Goal: Task Accomplishment & Management: Complete application form

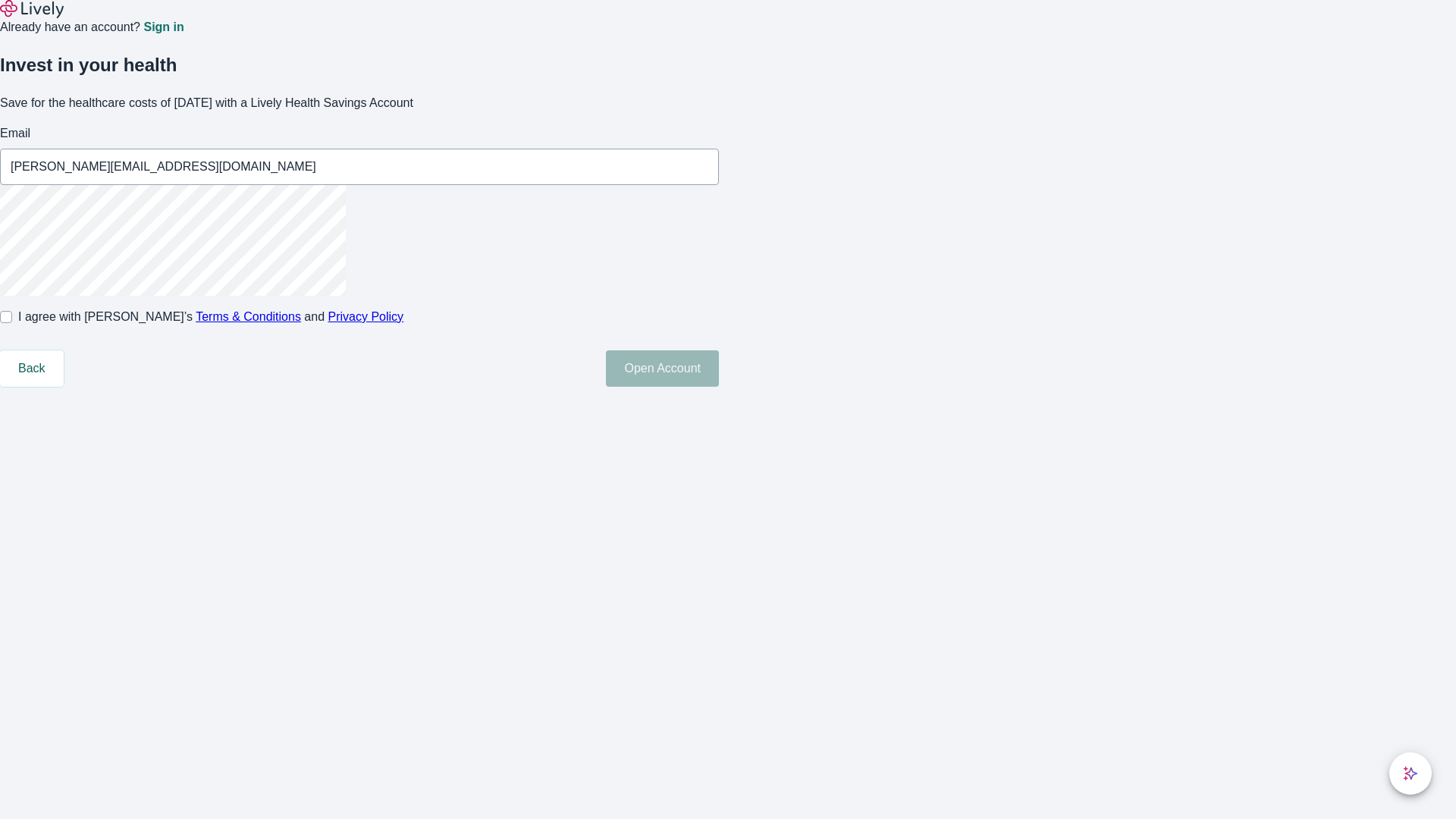
click at [13, 323] on input "I agree with Lively’s Terms & Conditions and Privacy Policy" at bounding box center [6, 317] width 13 height 13
checkbox input "true"
click at [719, 386] on button "Open Account" at bounding box center [662, 368] width 113 height 37
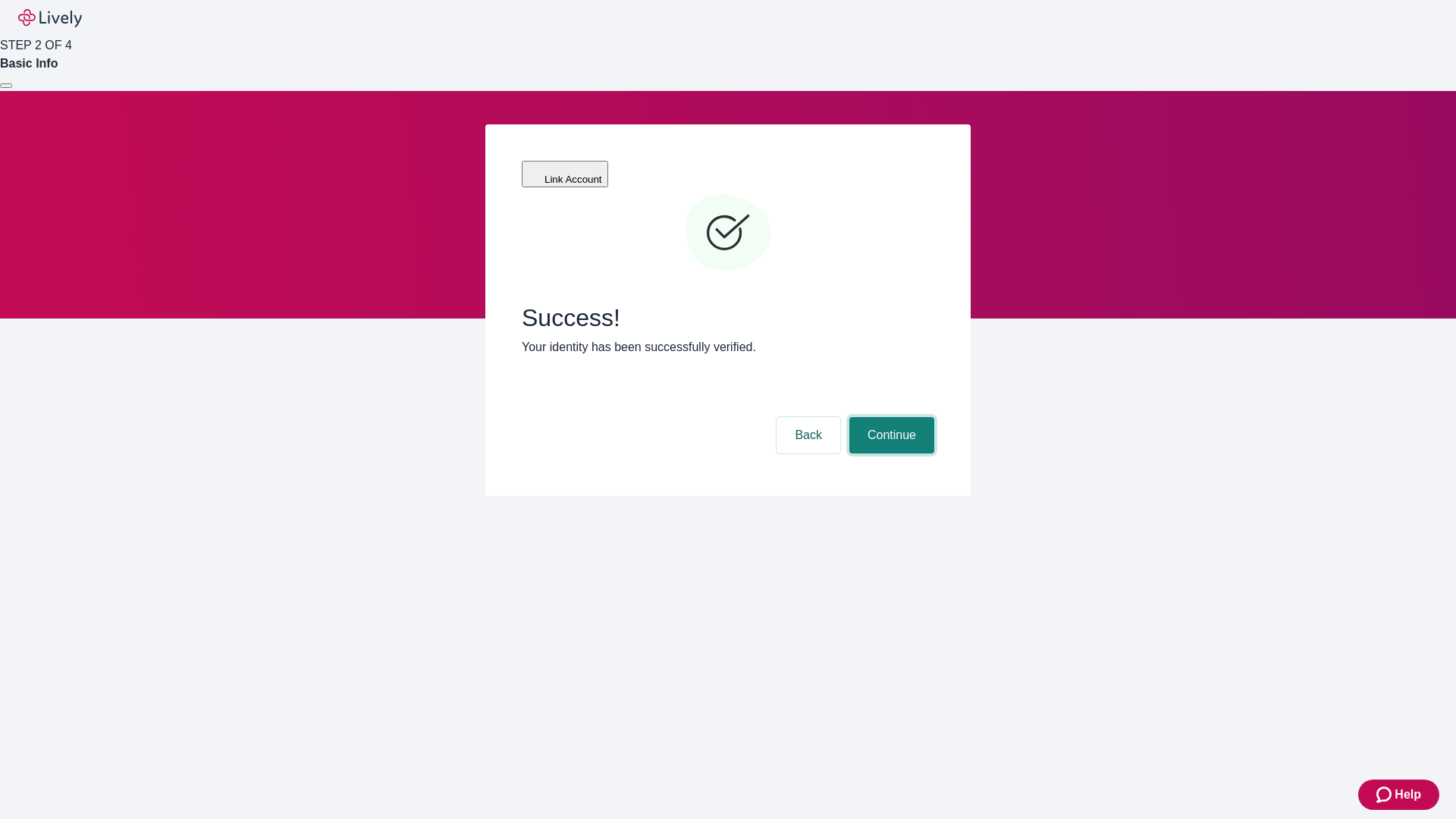
click at [889, 417] on button "Continue" at bounding box center [892, 435] width 85 height 37
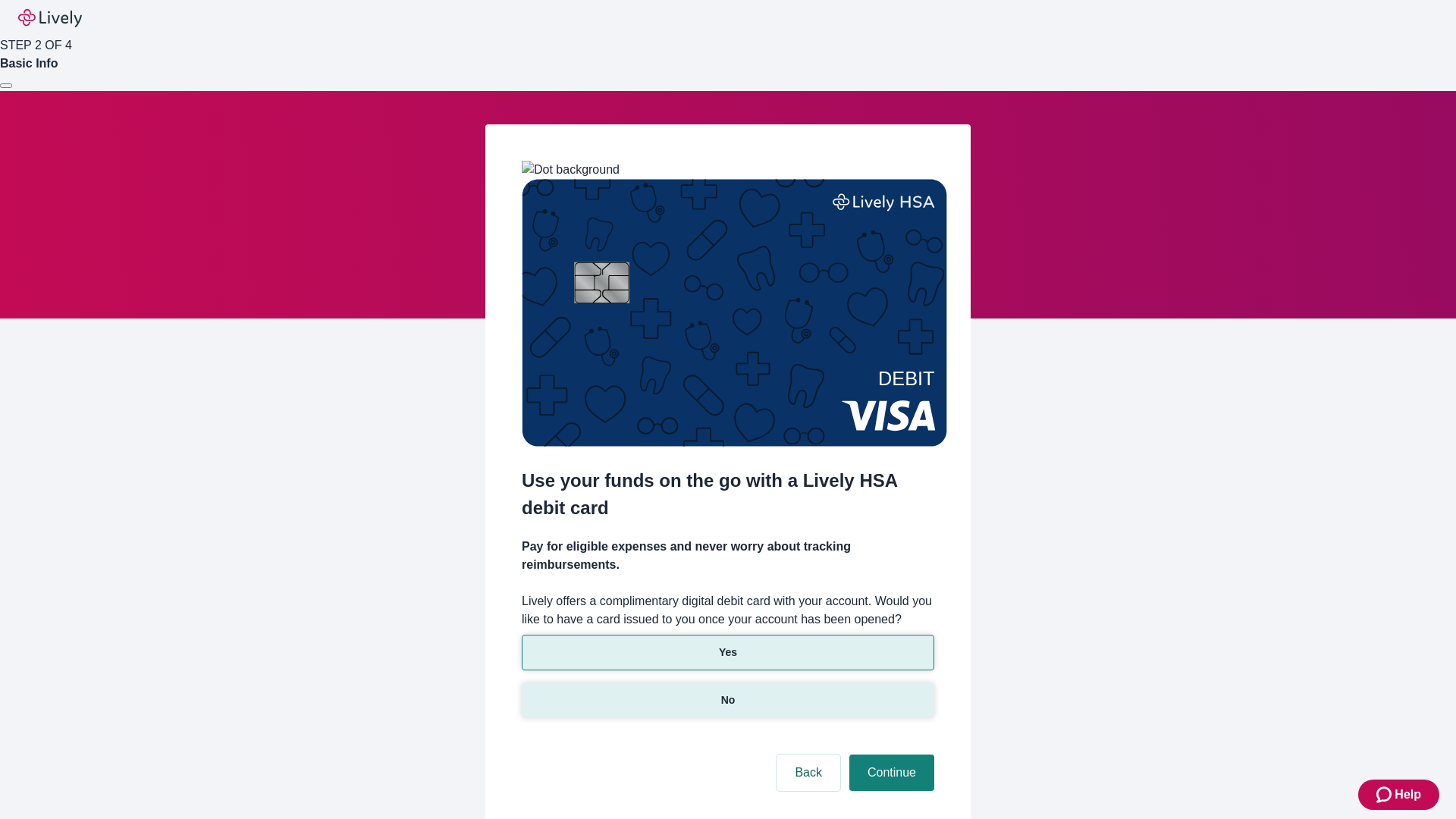
click at [727, 692] on p "No" at bounding box center [728, 700] width 14 height 16
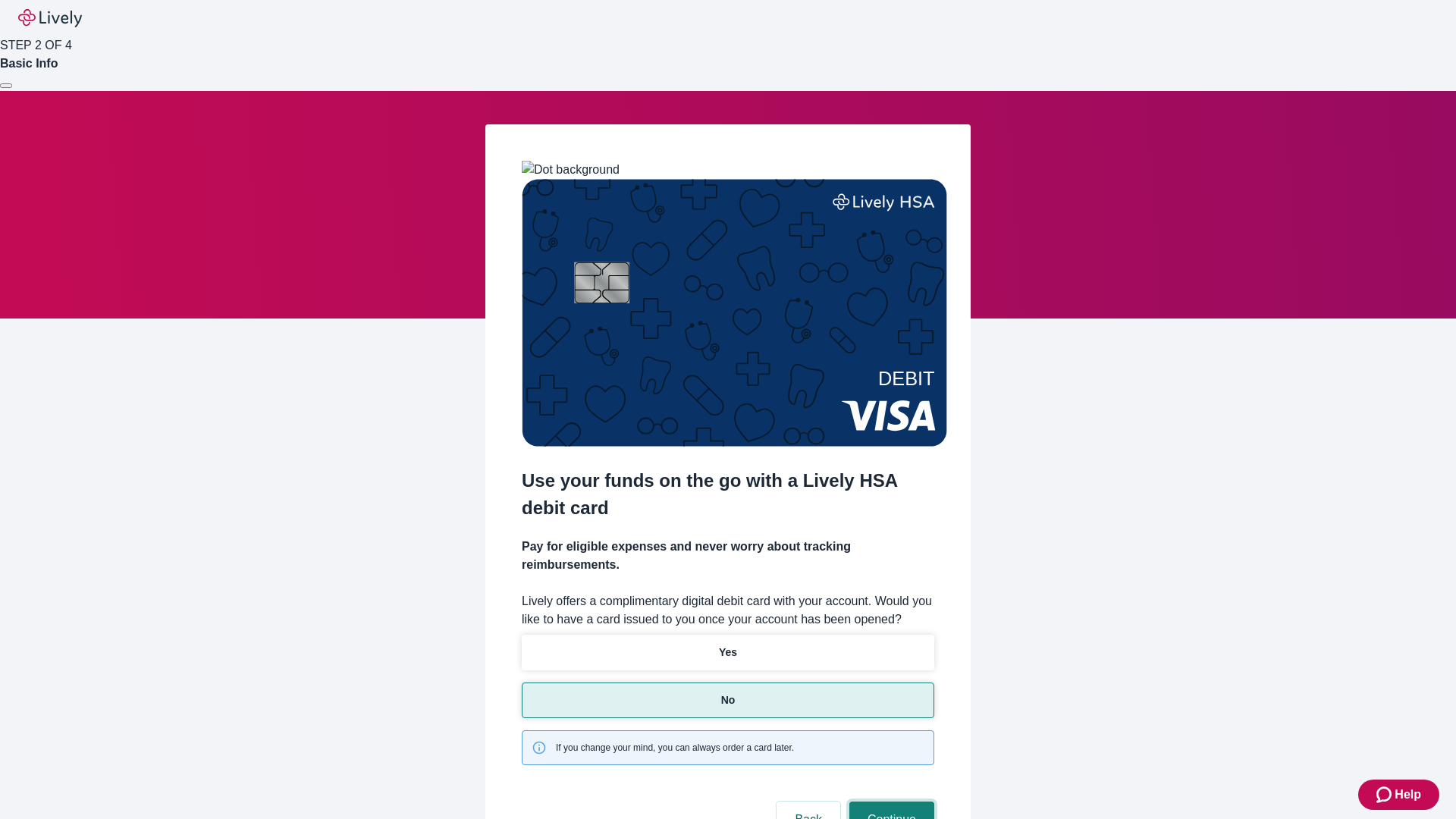
click at [889, 801] on button "Continue" at bounding box center [892, 819] width 85 height 37
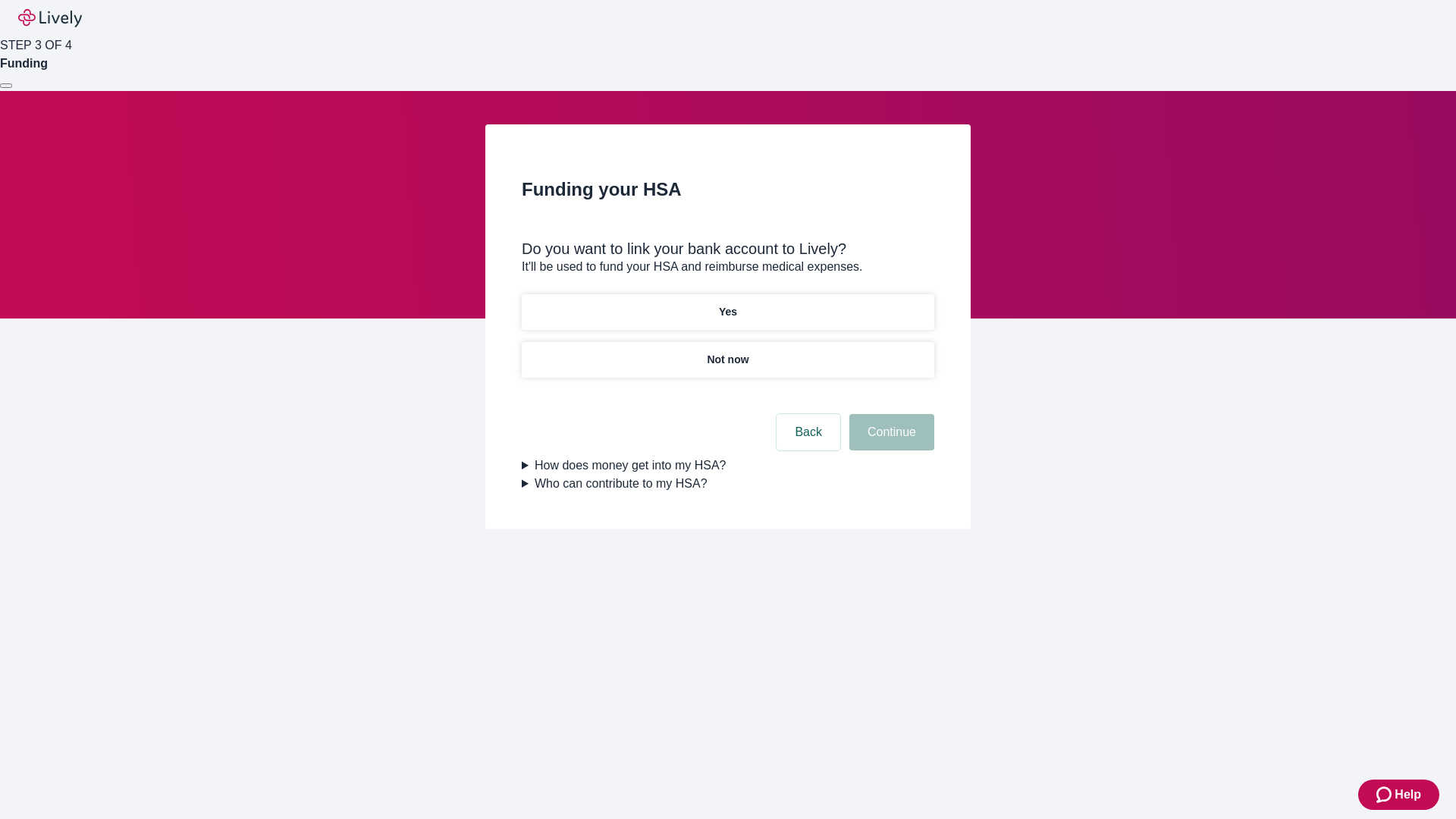
click at [727, 304] on p "Yes" at bounding box center [728, 312] width 18 height 16
click at [889, 414] on button "Continue" at bounding box center [892, 432] width 85 height 37
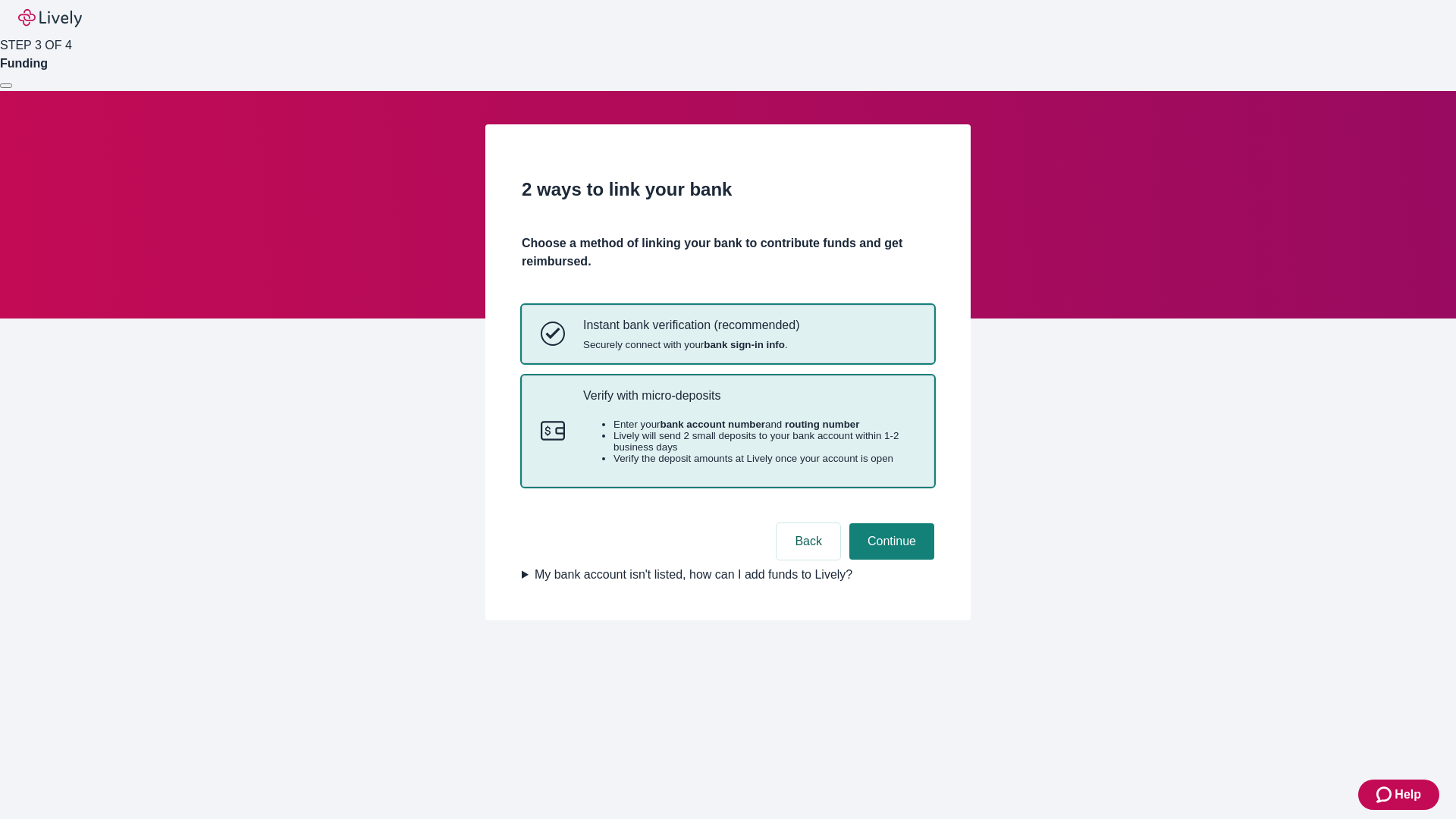
click at [749, 402] on p "Verify with micro-deposits" at bounding box center [749, 395] width 332 height 14
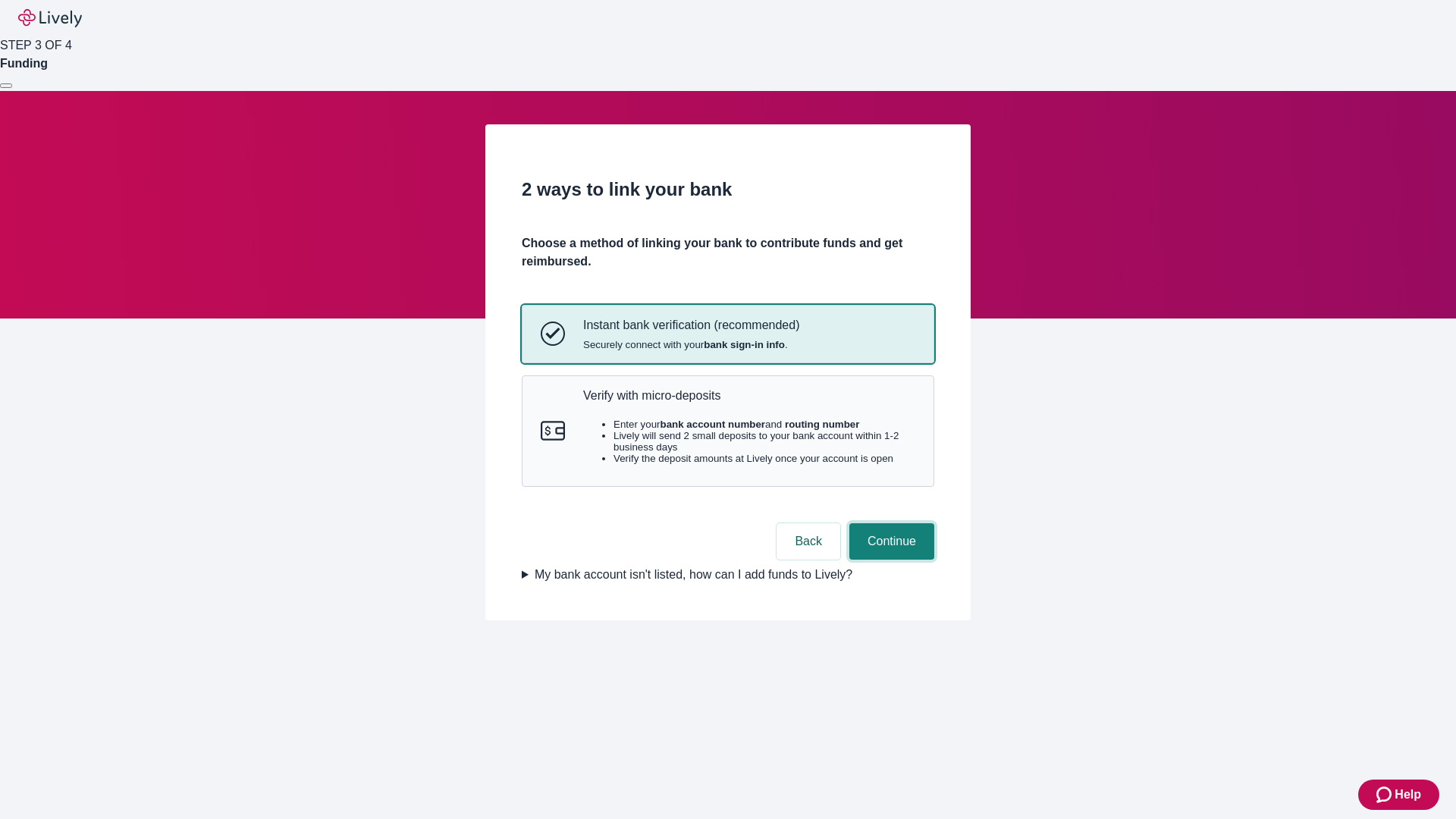
click at [889, 560] on button "Continue" at bounding box center [892, 541] width 85 height 37
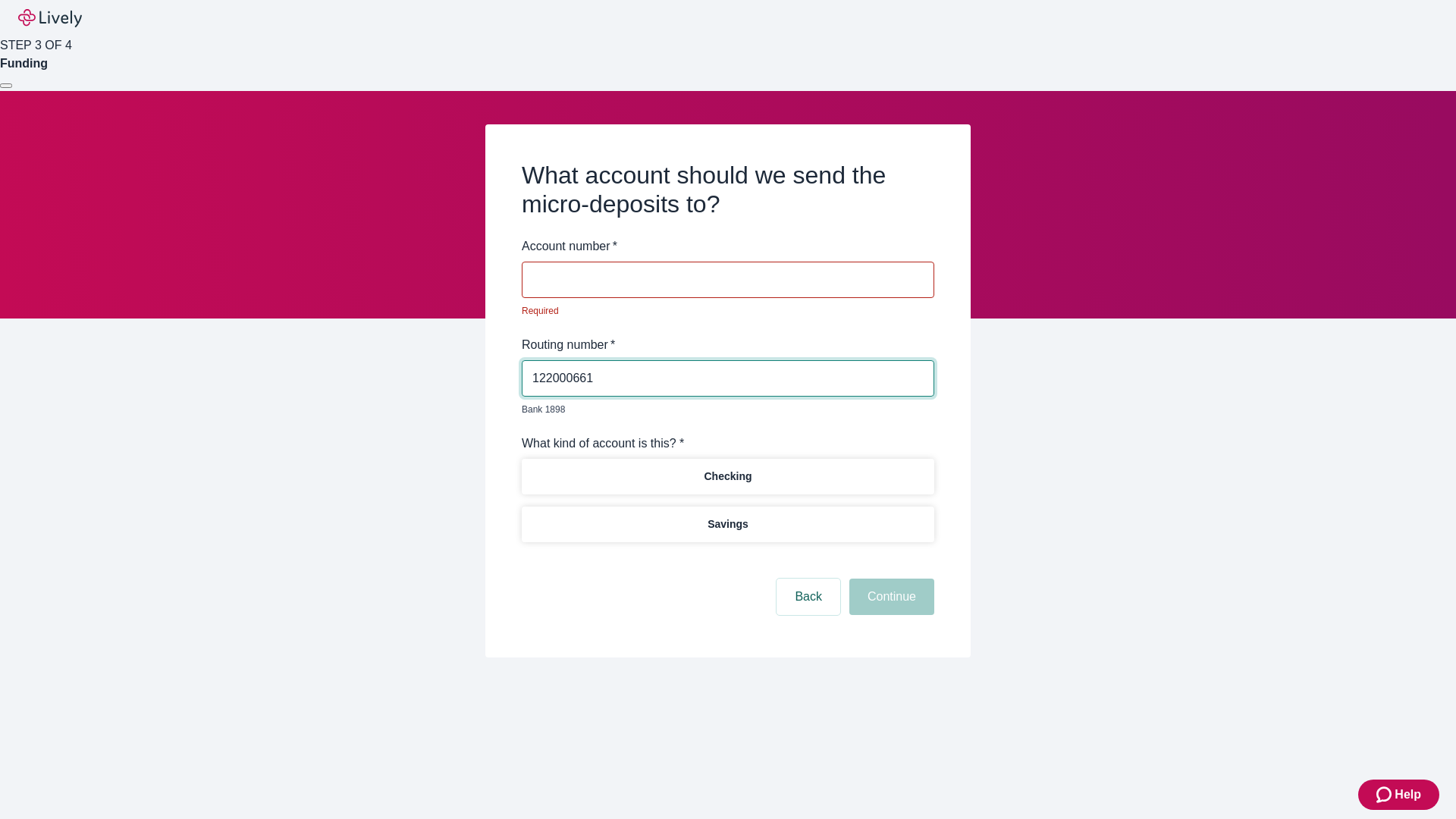
type input "122000661"
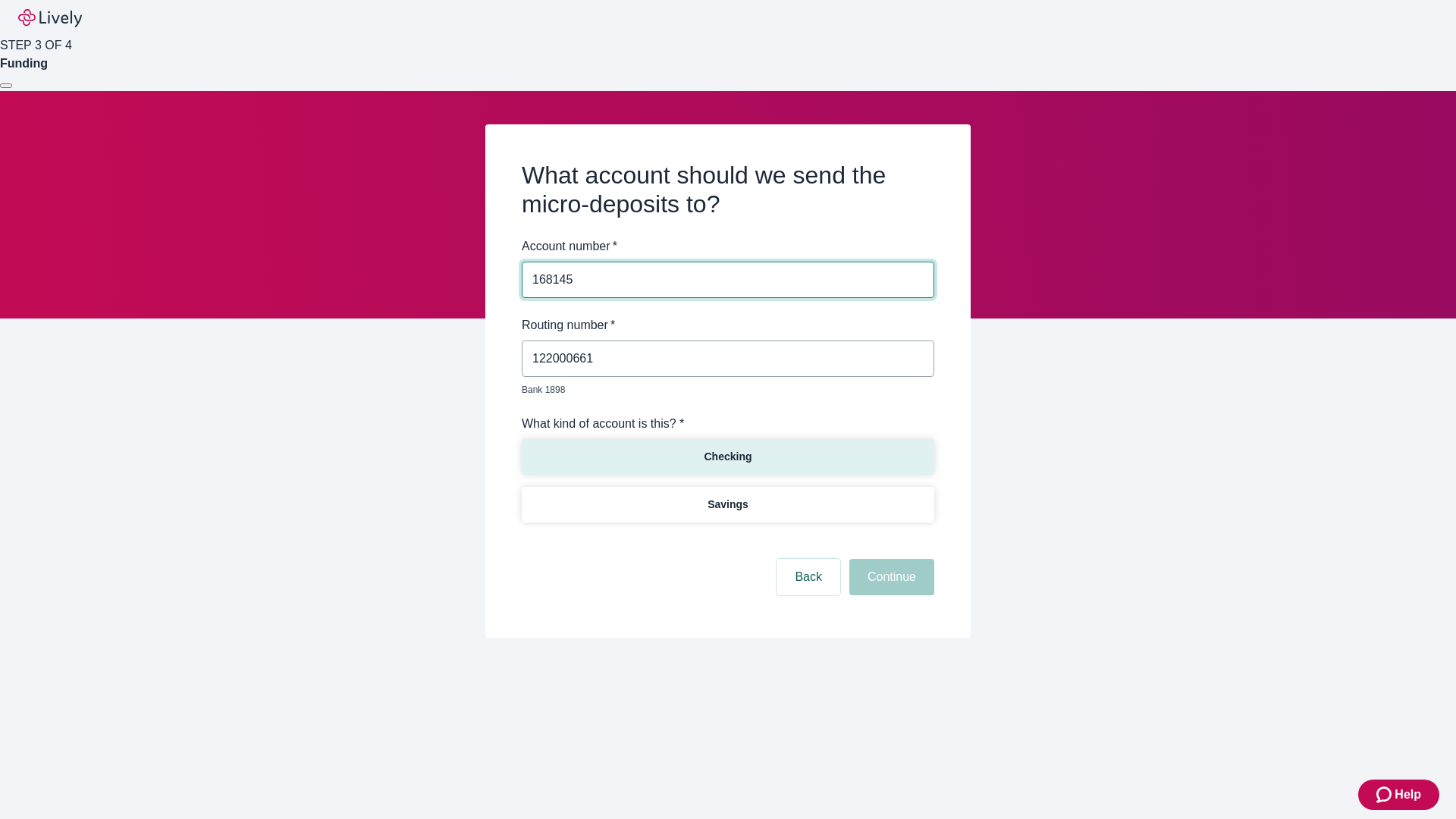
type input "168145"
click at [727, 449] on p "Checking" at bounding box center [727, 457] width 47 height 16
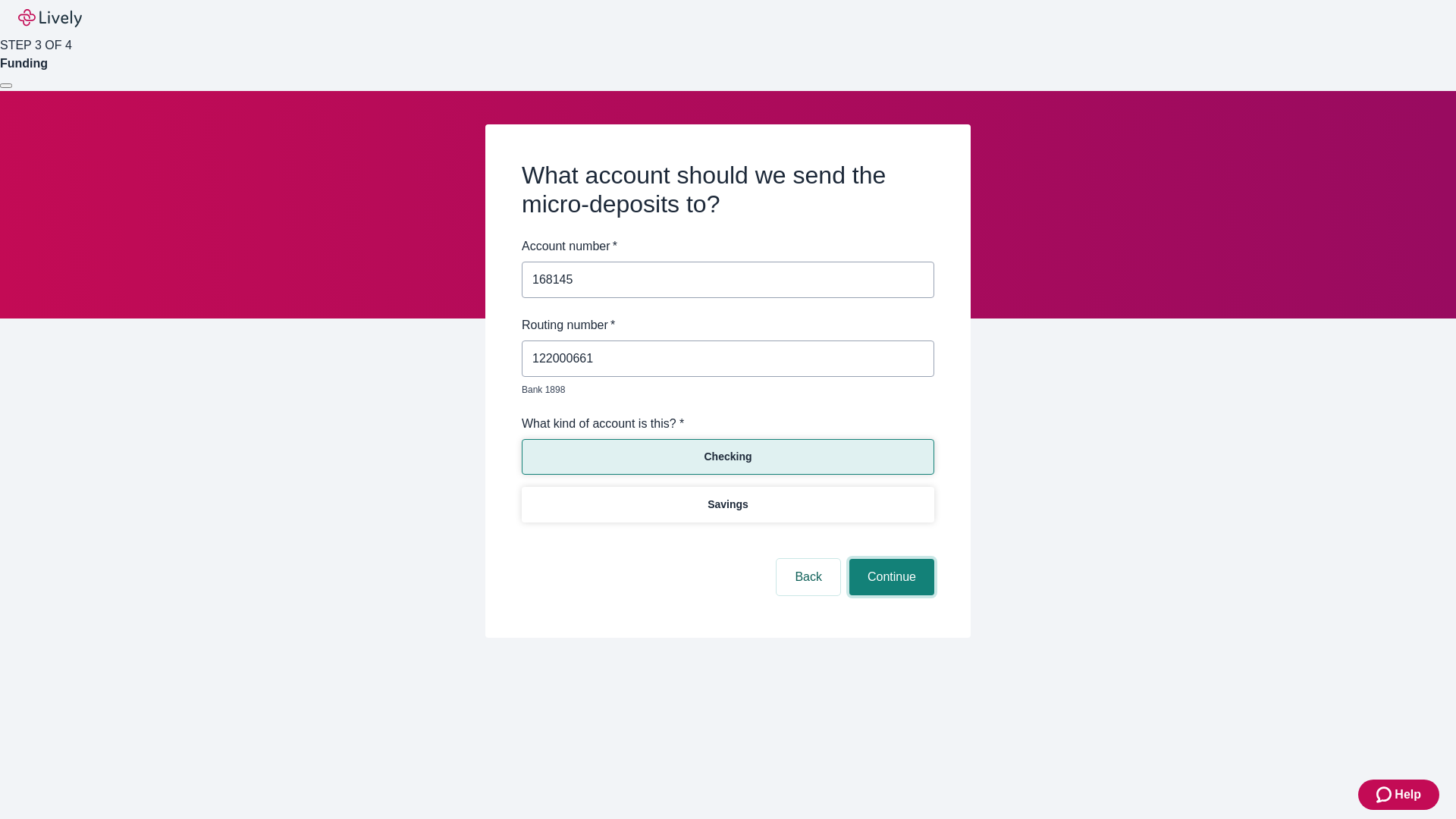
click at [889, 560] on button "Continue" at bounding box center [892, 577] width 85 height 37
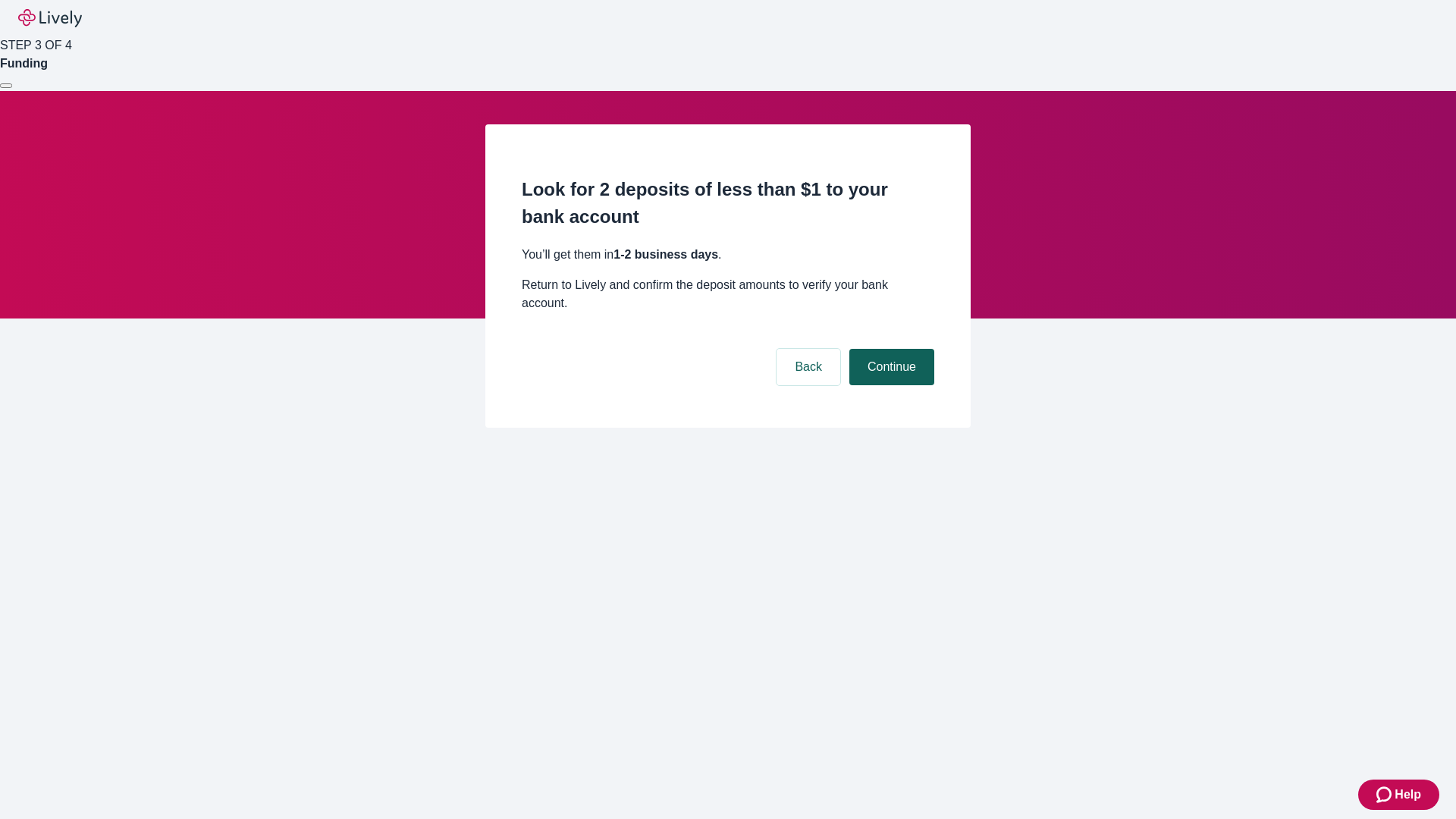
click at [889, 349] on button "Continue" at bounding box center [892, 367] width 85 height 37
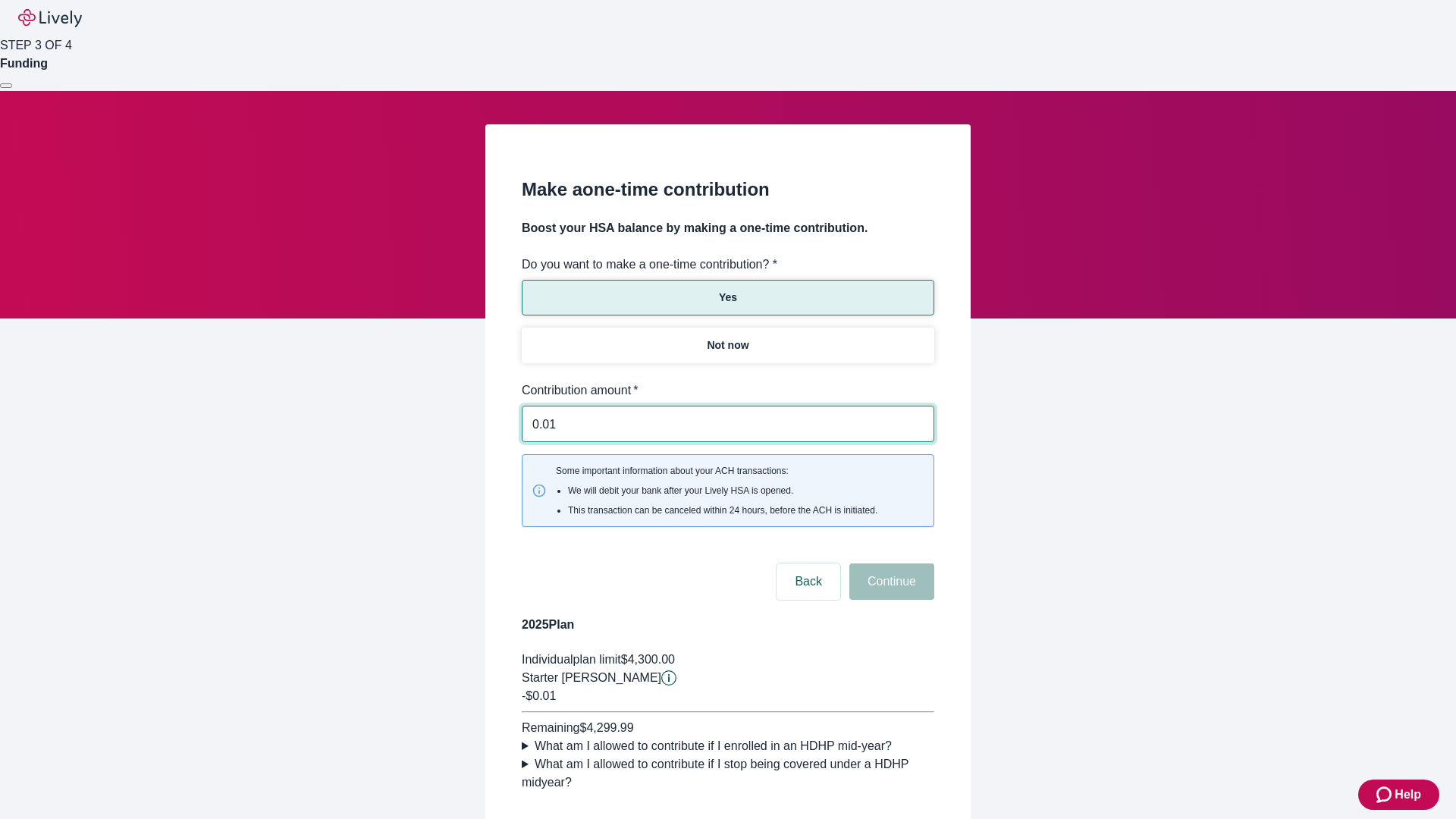
type input "0.01"
click at [889, 563] on button "Continue" at bounding box center [892, 581] width 85 height 37
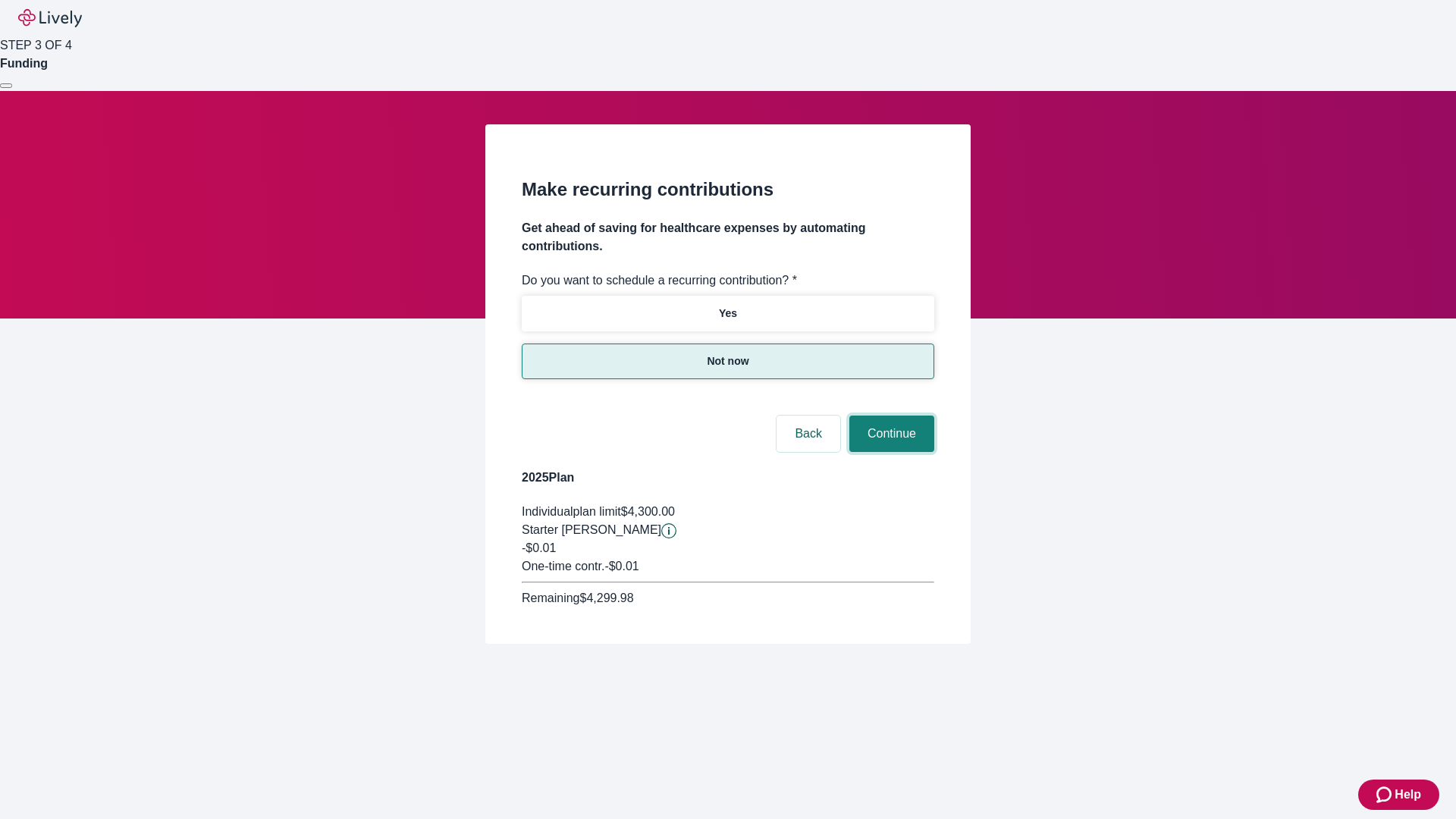
click at [889, 416] on button "Continue" at bounding box center [892, 434] width 85 height 37
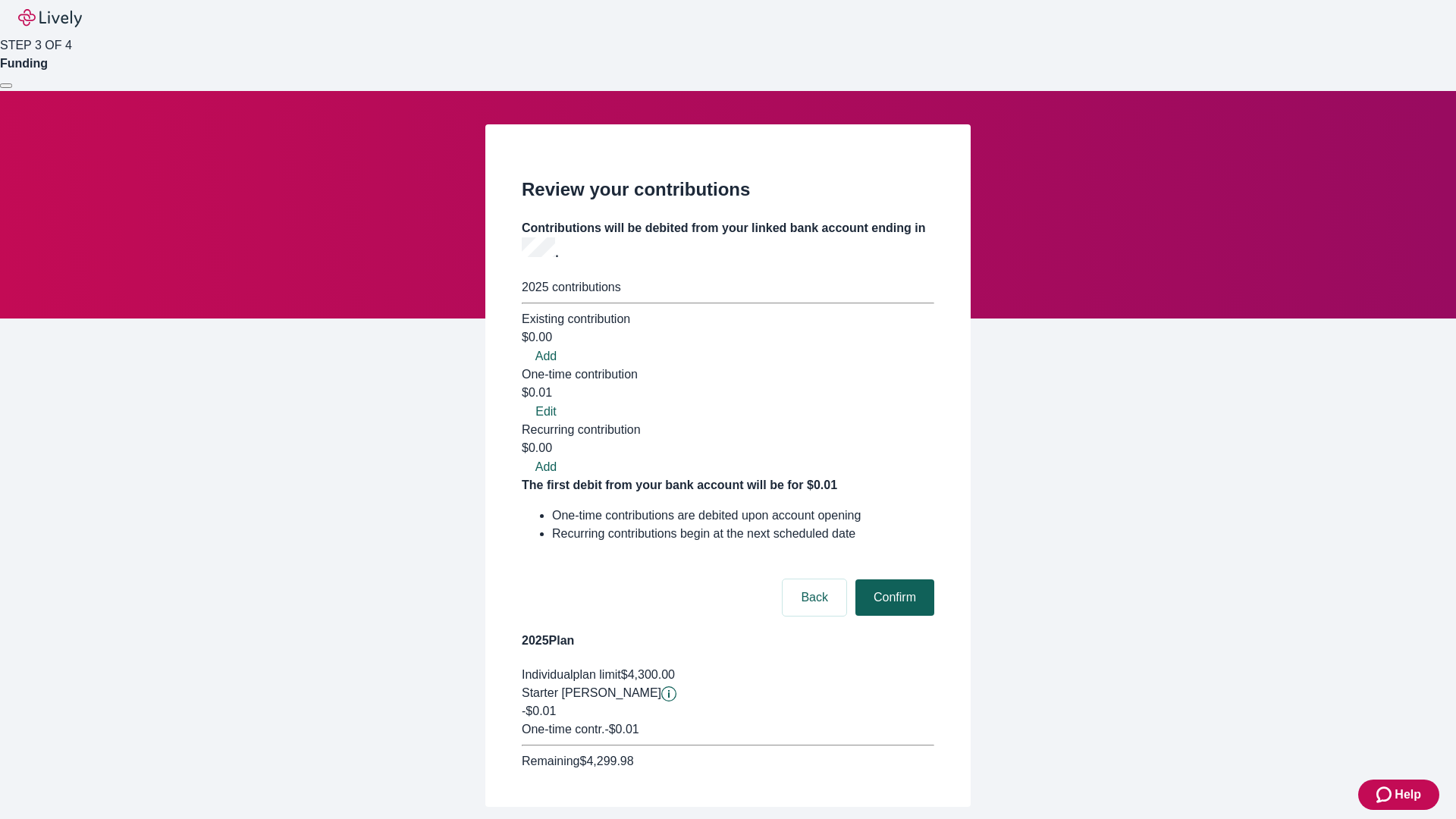
click at [893, 579] on button "Confirm" at bounding box center [894, 597] width 79 height 37
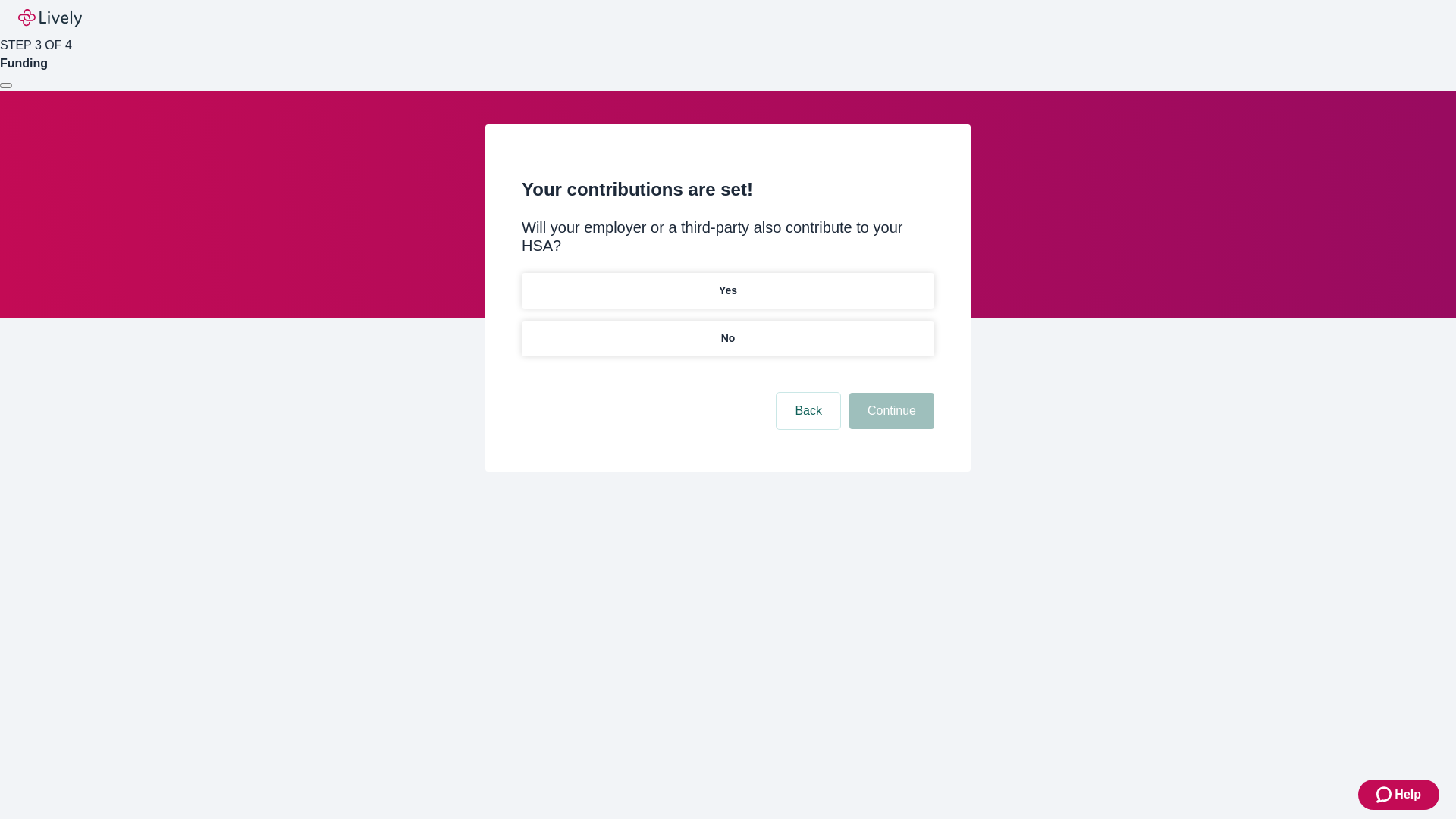
click at [727, 331] on p "No" at bounding box center [728, 339] width 14 height 16
click at [889, 393] on button "Continue" at bounding box center [892, 410] width 85 height 37
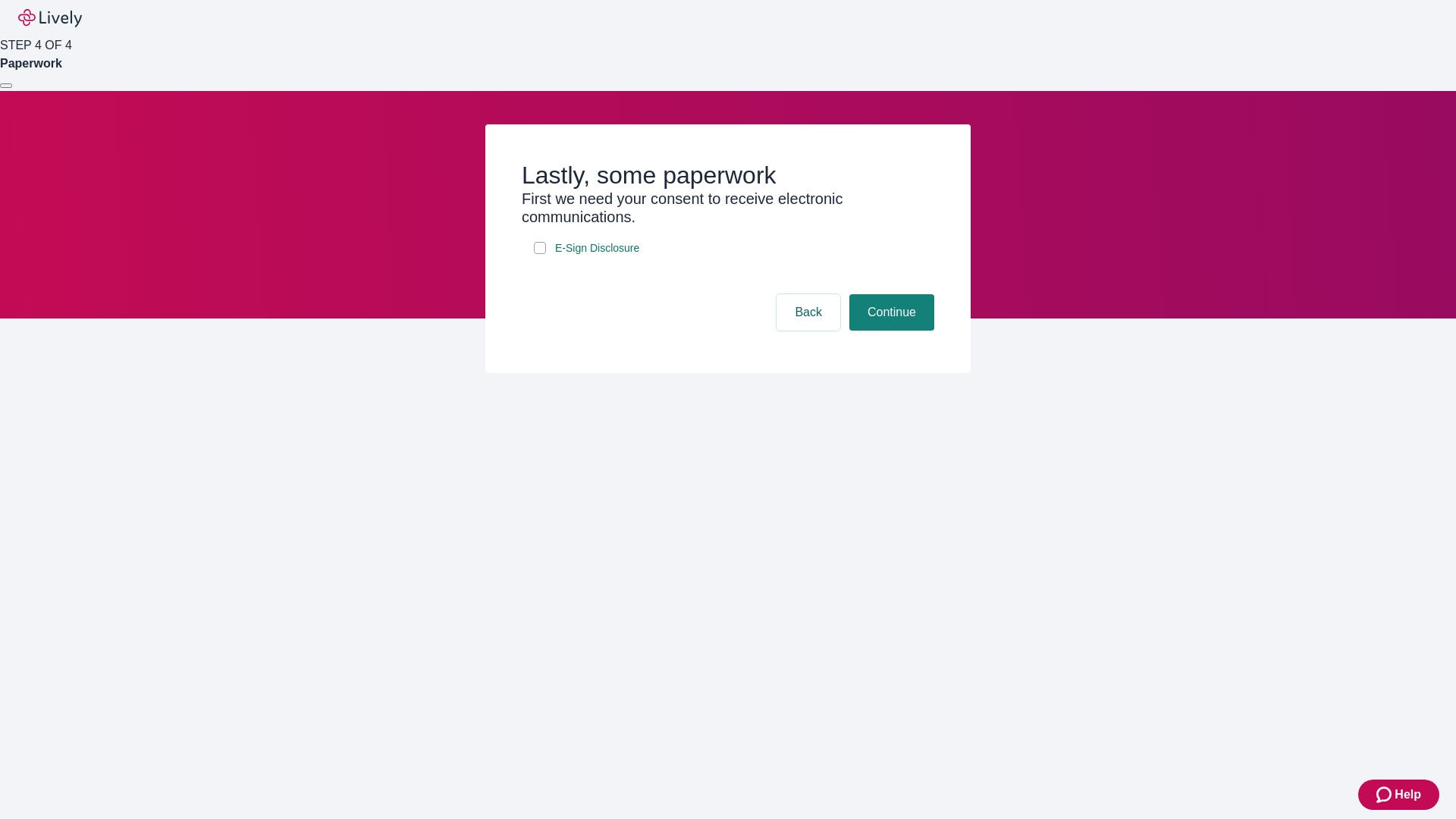
click at [540, 254] on input "E-Sign Disclosure" at bounding box center [540, 248] width 13 height 13
checkbox input "true"
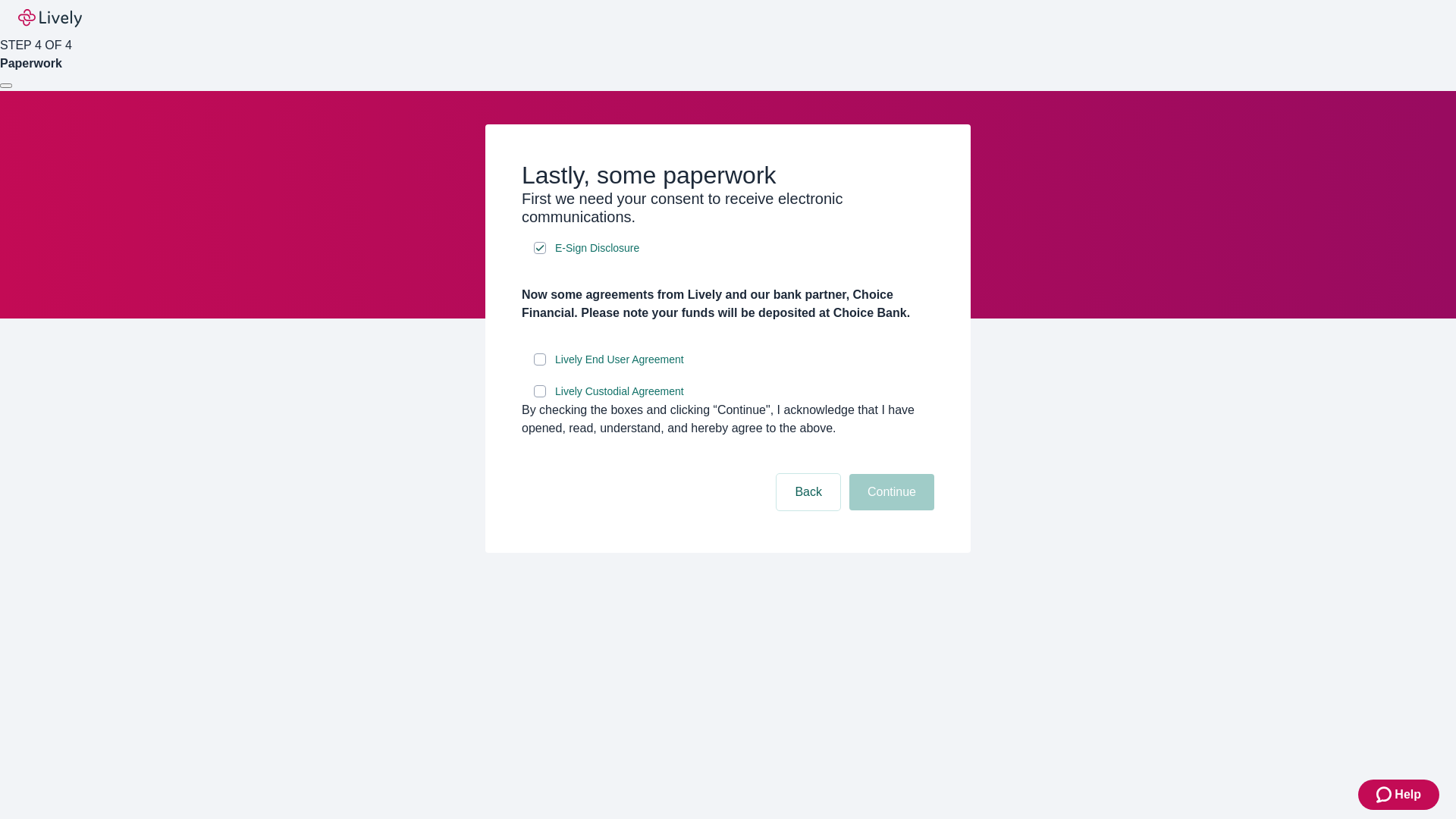
click at [540, 366] on input "Lively End User Agreement" at bounding box center [540, 359] width 13 height 13
checkbox input "true"
click at [540, 397] on input "Lively Custodial Agreement" at bounding box center [540, 392] width 13 height 13
checkbox input "true"
click at [889, 511] on button "Continue" at bounding box center [892, 492] width 85 height 37
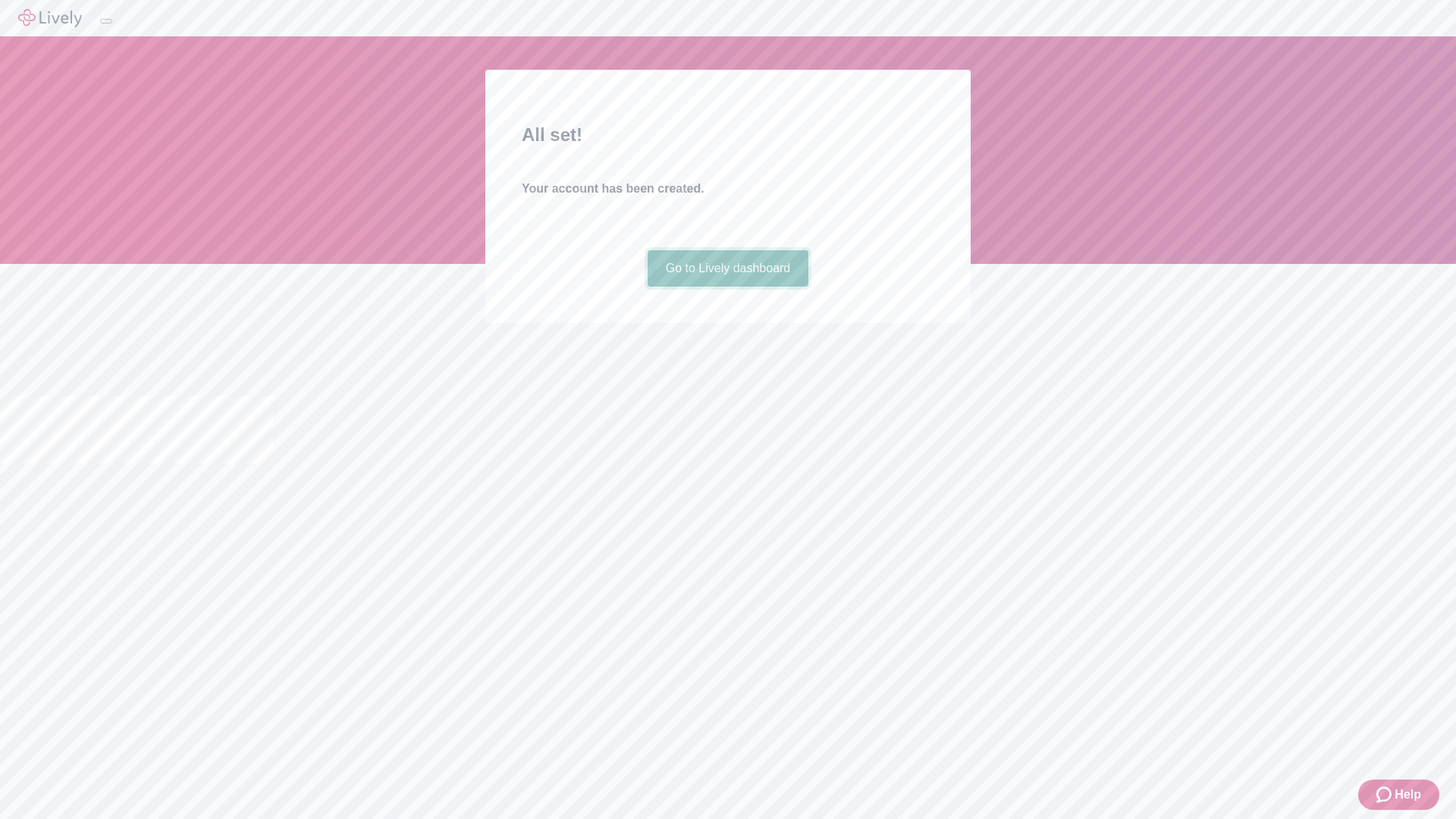
click at [727, 286] on link "Go to Lively dashboard" at bounding box center [728, 268] width 162 height 37
